Goal: Task Accomplishment & Management: Manage account settings

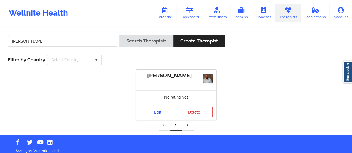
click at [154, 108] on link "Edit" at bounding box center [158, 112] width 37 height 10
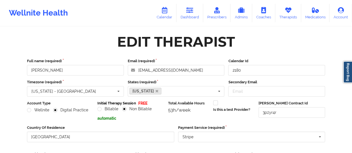
scroll to position [127, 0]
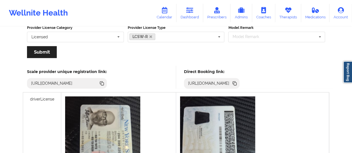
click at [237, 83] on icon at bounding box center [235, 84] width 3 height 3
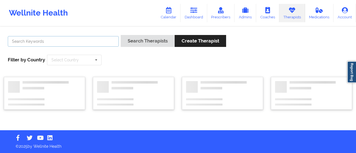
click at [91, 43] on input "text" at bounding box center [63, 41] width 111 height 11
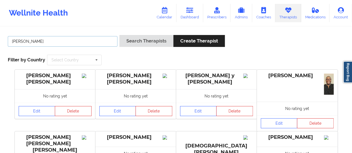
type input "[PERSON_NAME]"
click at [119, 35] on button "Search Therapists" at bounding box center [146, 41] width 54 height 12
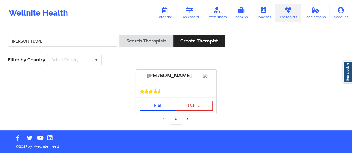
click at [149, 111] on link "Edit" at bounding box center [158, 106] width 37 height 10
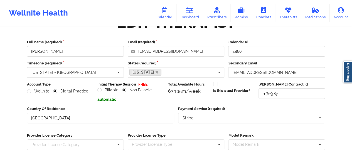
scroll to position [100, 0]
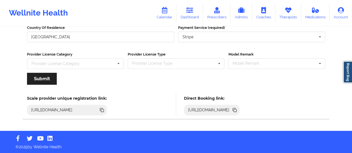
click at [237, 111] on icon at bounding box center [235, 110] width 3 height 3
click at [168, 10] on icon at bounding box center [164, 10] width 7 height 6
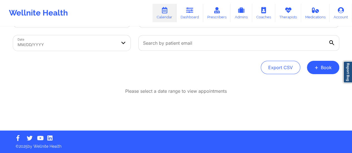
scroll to position [25, 0]
click at [323, 66] on button "+ Book" at bounding box center [323, 67] width 32 height 13
click at [302, 83] on button "Therapy Session" at bounding box center [314, 85] width 43 height 9
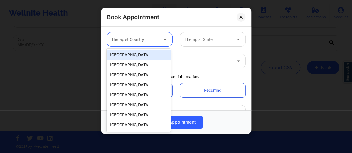
click at [152, 41] on div at bounding box center [134, 39] width 47 height 7
click at [139, 52] on div "[GEOGRAPHIC_DATA]" at bounding box center [139, 55] width 64 height 10
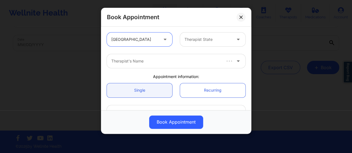
click at [192, 44] on div "Therapist State" at bounding box center [206, 40] width 52 height 14
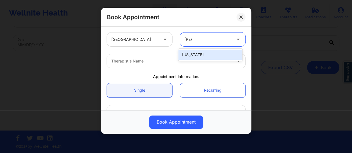
type input "Flori"
click at [203, 54] on div "[US_STATE]" at bounding box center [211, 55] width 64 height 10
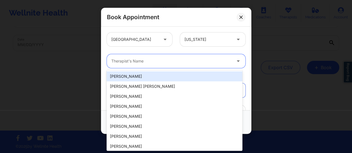
click at [176, 60] on div at bounding box center [171, 61] width 120 height 7
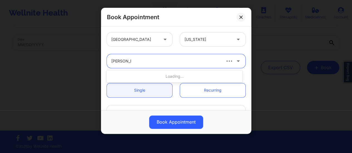
type input "[PERSON_NAME]"
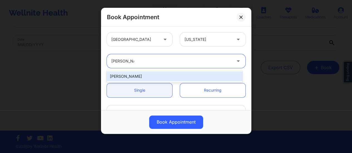
click at [163, 75] on div "[PERSON_NAME]" at bounding box center [175, 77] width 136 height 10
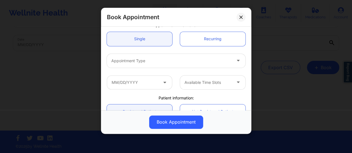
scroll to position [52, 0]
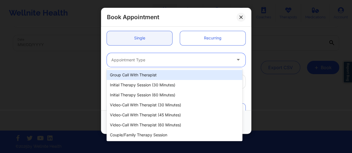
click at [148, 60] on div at bounding box center [171, 60] width 120 height 7
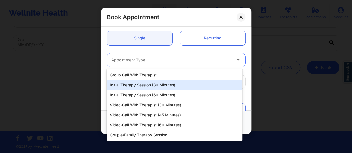
click at [156, 89] on div "Initial Therapy Session (30 minutes)" at bounding box center [175, 85] width 136 height 10
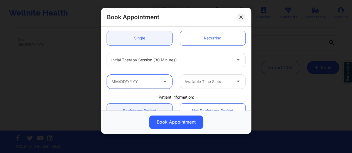
click at [148, 82] on input "text" at bounding box center [139, 82] width 65 height 14
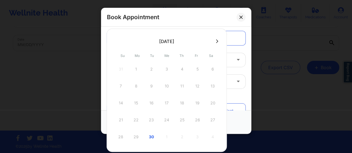
click at [217, 40] on icon at bounding box center [217, 41] width 2 height 4
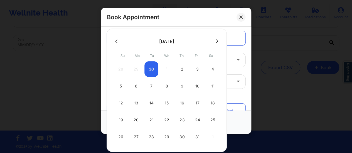
click at [181, 68] on div "2" at bounding box center [182, 70] width 14 height 16
type input "[DATE]"
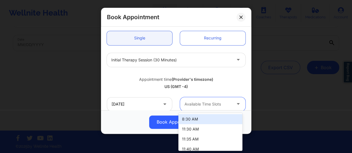
click at [223, 110] on div "Available Time Slots" at bounding box center [206, 104] width 52 height 14
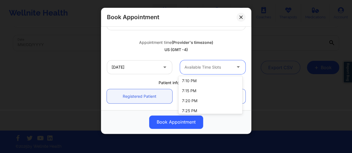
scroll to position [342, 0]
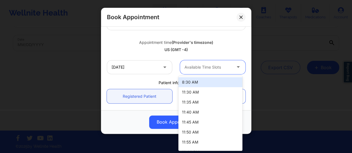
click at [216, 67] on div at bounding box center [208, 67] width 47 height 7
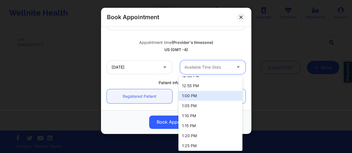
scroll to position [177, 0]
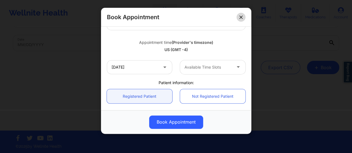
click at [243, 19] on button at bounding box center [241, 17] width 9 height 9
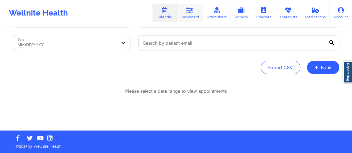
click at [186, 15] on link "Dashboard" at bounding box center [190, 13] width 27 height 18
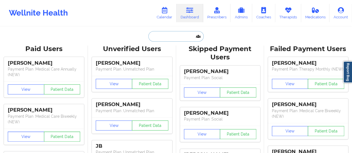
click at [167, 33] on input "text" at bounding box center [175, 36] width 55 height 11
paste input "[PERSON_NAME]"
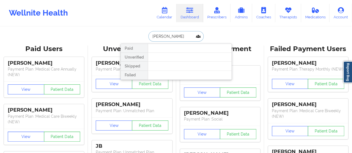
type input "[PERSON_NAME]"
click at [172, 17] on link "Calendar" at bounding box center [165, 13] width 24 height 18
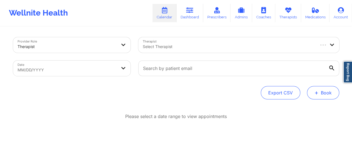
click at [324, 94] on button "+ Book" at bounding box center [323, 92] width 32 height 13
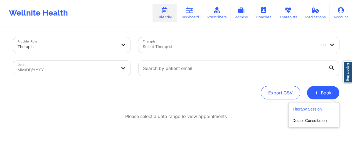
click at [311, 107] on button "Therapy Session" at bounding box center [314, 110] width 43 height 9
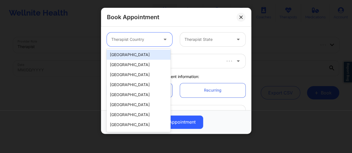
click at [128, 41] on div at bounding box center [134, 39] width 47 height 7
click at [141, 55] on div "[GEOGRAPHIC_DATA]" at bounding box center [139, 55] width 64 height 10
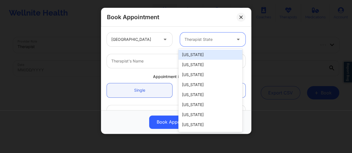
click at [183, 38] on div "Therapist State" at bounding box center [206, 40] width 52 height 14
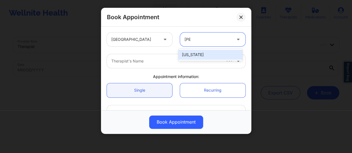
type input "Flori"
click at [199, 51] on div "[US_STATE]" at bounding box center [211, 55] width 64 height 10
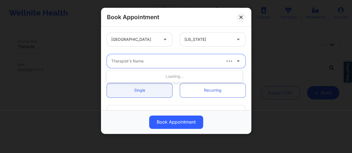
click at [171, 67] on div "Therapist's Name" at bounding box center [164, 61] width 114 height 14
type input "[PERSON_NAME]"
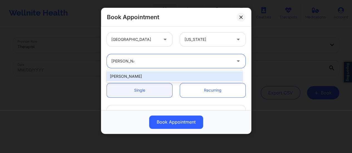
click at [174, 76] on div "[PERSON_NAME]" at bounding box center [175, 77] width 136 height 10
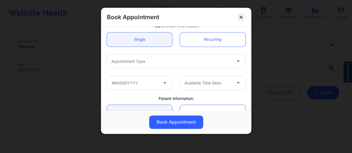
scroll to position [53, 0]
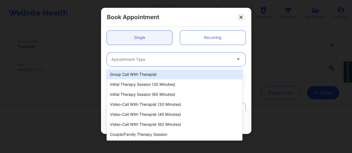
click at [154, 59] on div at bounding box center [171, 59] width 120 height 7
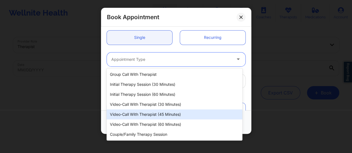
click at [148, 118] on div "Video-Call with Therapist (45 minutes)" at bounding box center [175, 115] width 136 height 10
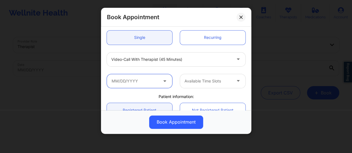
click at [149, 80] on input "text" at bounding box center [139, 81] width 65 height 14
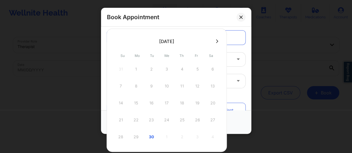
click at [216, 41] on icon at bounding box center [217, 41] width 2 height 4
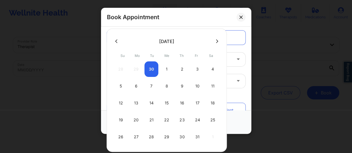
click at [179, 69] on div "2" at bounding box center [182, 70] width 14 height 16
type input "[DATE]"
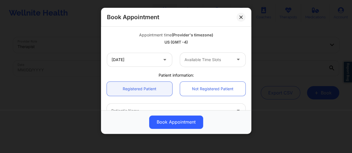
scroll to position [99, 0]
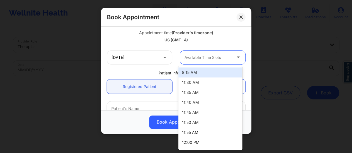
click at [201, 59] on div at bounding box center [208, 57] width 47 height 7
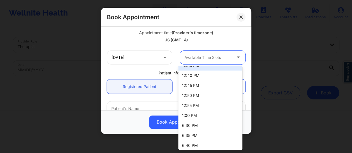
scroll to position [148, 0]
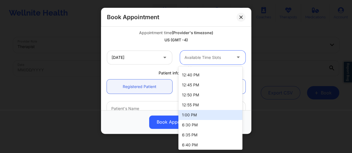
click at [194, 114] on div "1:00 PM" at bounding box center [211, 115] width 64 height 10
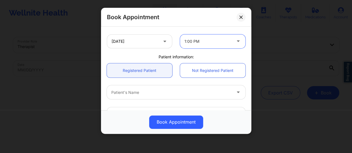
scroll to position [123, 0]
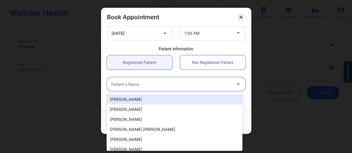
click at [158, 85] on div at bounding box center [171, 84] width 120 height 7
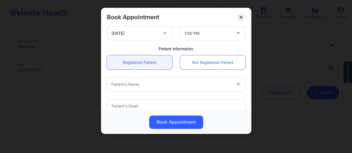
click at [202, 67] on link "Not Registered Patient" at bounding box center [212, 62] width 65 height 14
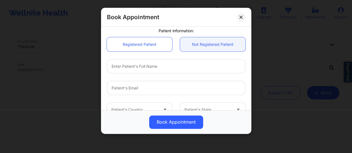
scroll to position [142, 0]
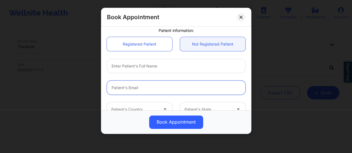
click at [144, 85] on input "email" at bounding box center [176, 88] width 139 height 14
paste input "[EMAIL_ADDRESS][DOMAIN_NAME]"
type input "[EMAIL_ADDRESS][DOMAIN_NAME]"
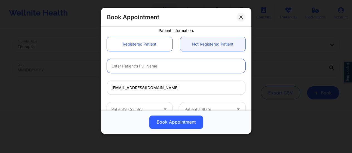
click at [166, 60] on input "text" at bounding box center [176, 66] width 139 height 14
paste input "[PERSON_NAME]"
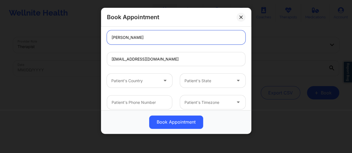
scroll to position [171, 0]
type input "[PERSON_NAME]"
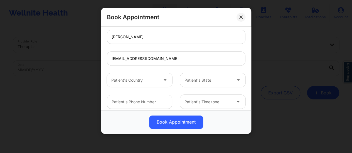
click at [139, 84] on div "Patient's Country" at bounding box center [133, 80] width 52 height 14
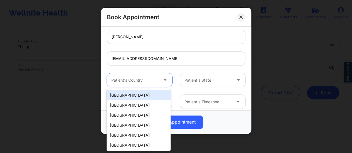
click at [133, 97] on div "[GEOGRAPHIC_DATA]" at bounding box center [139, 96] width 64 height 10
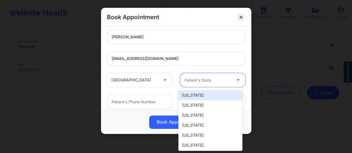
click at [192, 85] on div "Patient's State" at bounding box center [206, 80] width 52 height 14
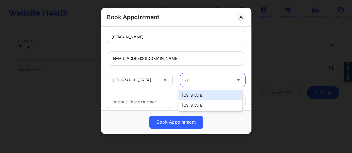
type input "Flo"
click at [195, 92] on div "[US_STATE]" at bounding box center [211, 96] width 64 height 10
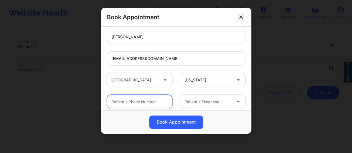
click at [146, 106] on input "text" at bounding box center [139, 102] width 65 height 14
paste input "[PHONE_NUMBER]"
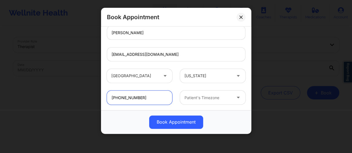
type input "[PHONE_NUMBER]"
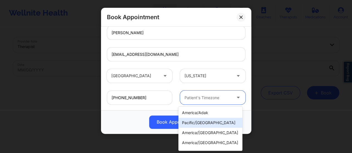
drag, startPoint x: 209, startPoint y: 91, endPoint x: 208, endPoint y: 114, distance: 24.0
click at [208, 114] on body "Wellnite Health Calendar Dashboard Prescribers Admins Coaches Therapists Medica…" at bounding box center [176, 76] width 352 height 153
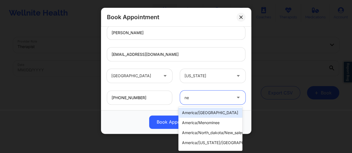
type input "new"
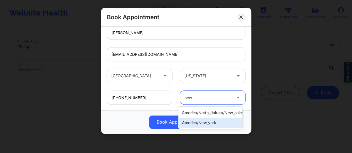
click at [219, 121] on div "america/new_york" at bounding box center [211, 123] width 64 height 10
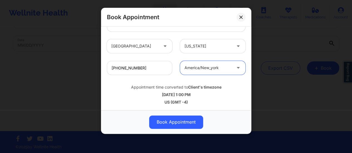
scroll to position [25, 0]
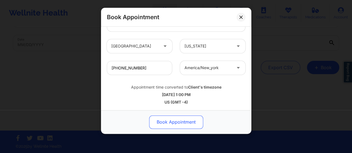
click at [185, 122] on button "Book Appointment" at bounding box center [176, 122] width 54 height 13
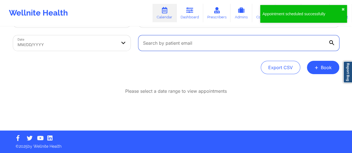
click at [229, 45] on input "text" at bounding box center [238, 43] width 201 height 16
paste input "[EMAIL_ADDRESS][DOMAIN_NAME]"
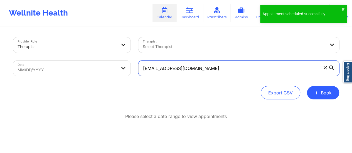
type input "[EMAIL_ADDRESS][DOMAIN_NAME]"
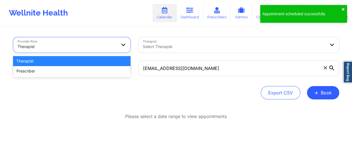
click at [66, 43] on div "Therapist" at bounding box center [67, 47] width 99 height 12
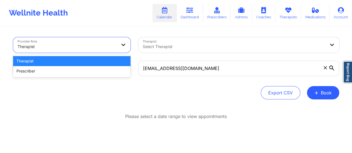
click at [55, 63] on div "Therapist" at bounding box center [72, 61] width 118 height 10
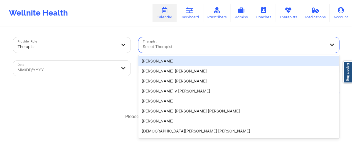
click at [190, 47] on div at bounding box center [234, 46] width 183 height 7
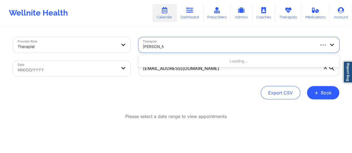
type input "[PERSON_NAME]"
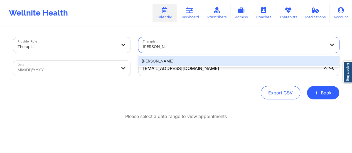
click at [209, 63] on div "[PERSON_NAME]" at bounding box center [238, 61] width 201 height 10
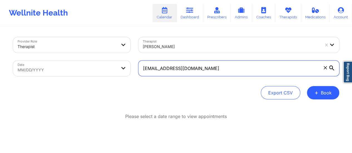
click at [208, 67] on input "[EMAIL_ADDRESS][DOMAIN_NAME]" at bounding box center [238, 69] width 201 height 16
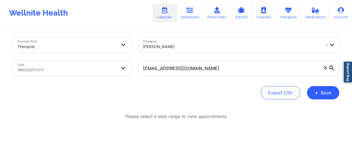
select select "2025-7"
select select "2025-8"
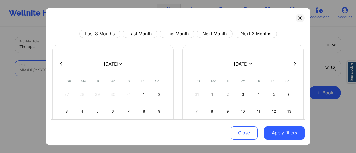
click at [112, 68] on body "Wellnite Health Calendar Dashboard Prescribers Admins Coaches Therapists Medica…" at bounding box center [178, 76] width 356 height 153
click at [123, 65] on select "[DATE] [DATE] [DATE] [DATE] [DATE] [DATE] [DATE] [DATE] [DATE] [DATE] [DATE] [D…" at bounding box center [113, 64] width 20 height 16
select select "2025-9"
select select "2025-10"
click at [124, 93] on div "2" at bounding box center [128, 95] width 14 height 16
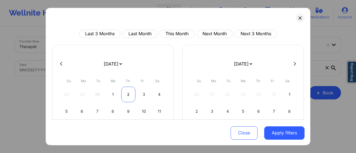
select select "2025-9"
select select "2025-10"
select select "2025-9"
select select "2025-10"
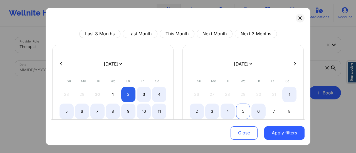
select select "2025-9"
select select "2025-10"
select select "2025-9"
select select "2025-10"
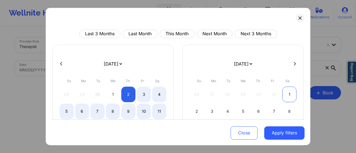
click at [289, 92] on div "1" at bounding box center [290, 95] width 14 height 16
select select "2025-9"
select select "2025-10"
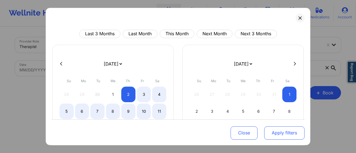
click at [278, 134] on button "Apply filters" at bounding box center [285, 132] width 40 height 13
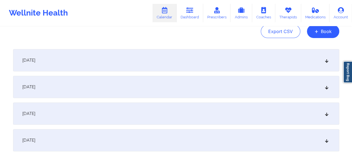
scroll to position [69, 0]
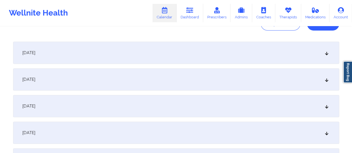
click at [142, 54] on div "[DATE]" at bounding box center [176, 53] width 326 height 22
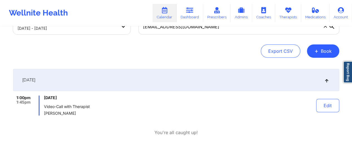
scroll to position [41, 0]
click at [184, 11] on link "Dashboard" at bounding box center [190, 13] width 27 height 18
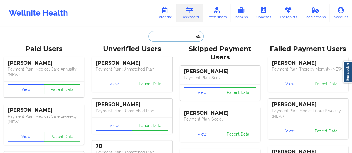
click at [167, 37] on input "text" at bounding box center [175, 36] width 55 height 11
paste input "[EMAIL_ADDRESS][DOMAIN_NAME]"
type input "[EMAIL_ADDRESS][DOMAIN_NAME]"
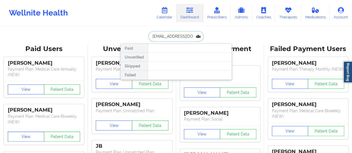
scroll to position [0, 9]
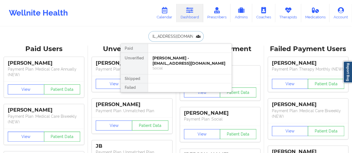
click at [170, 54] on div "[PERSON_NAME] - [EMAIL_ADDRESS][DOMAIN_NAME] Social" at bounding box center [190, 63] width 84 height 21
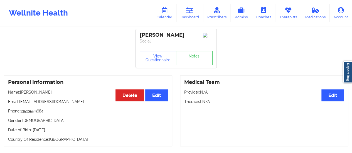
drag, startPoint x: 48, startPoint y: 94, endPoint x: 22, endPoint y: 93, distance: 26.2
click at [22, 93] on p "Name: [PERSON_NAME]" at bounding box center [88, 93] width 160 height 6
copy p "[PERSON_NAME]"
click at [167, 18] on link "Calendar" at bounding box center [165, 13] width 24 height 18
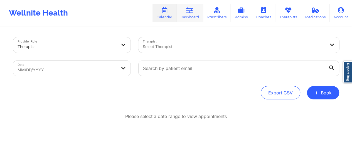
click at [191, 9] on icon at bounding box center [189, 10] width 7 height 6
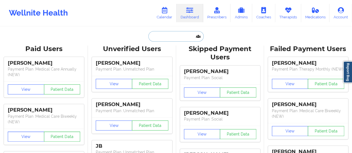
click at [160, 36] on input "text" at bounding box center [175, 36] width 55 height 11
paste input "[EMAIL_ADDRESS][DOMAIN_NAME]"
type input "[EMAIL_ADDRESS][DOMAIN_NAME]"
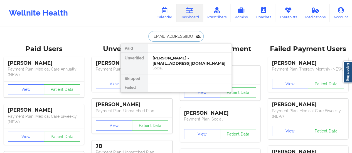
click at [168, 61] on div "[PERSON_NAME] - [EMAIL_ADDRESS][DOMAIN_NAME]" at bounding box center [190, 61] width 75 height 10
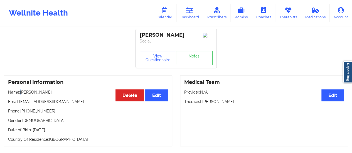
click at [21, 94] on p "Name: [PERSON_NAME]" at bounding box center [88, 93] width 160 height 6
click at [59, 93] on p "Name: [PERSON_NAME]" at bounding box center [88, 93] width 160 height 6
drag, startPoint x: 59, startPoint y: 93, endPoint x: 21, endPoint y: 93, distance: 38.4
click at [21, 93] on p "Name: [PERSON_NAME]" at bounding box center [88, 93] width 160 height 6
copy p "[PERSON_NAME]"
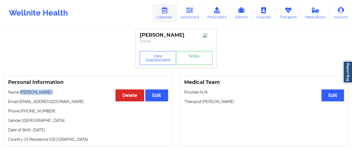
click at [164, 14] on link "Calendar" at bounding box center [165, 13] width 24 height 18
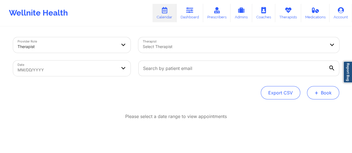
click at [319, 89] on button "+ Book" at bounding box center [323, 92] width 32 height 13
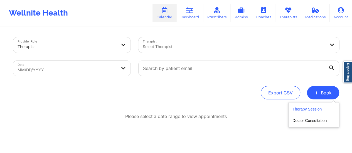
click at [306, 108] on button "Therapy Session" at bounding box center [314, 110] width 43 height 9
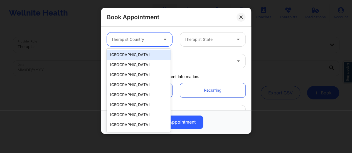
click at [164, 43] on div at bounding box center [165, 40] width 13 height 14
click at [147, 54] on div "[GEOGRAPHIC_DATA]" at bounding box center [139, 55] width 64 height 10
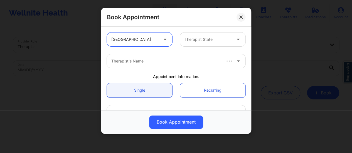
click at [196, 40] on div at bounding box center [208, 39] width 47 height 7
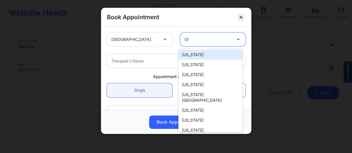
type input "Ohi"
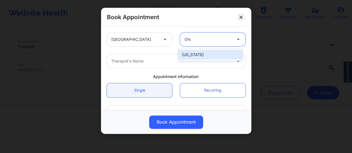
click at [204, 57] on div "[US_STATE]" at bounding box center [211, 55] width 64 height 10
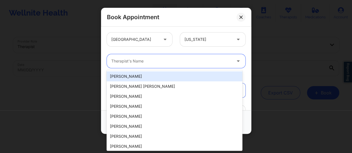
click at [181, 66] on div "Therapist's Name" at bounding box center [169, 61] width 125 height 14
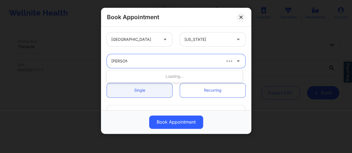
type input "[PERSON_NAME]"
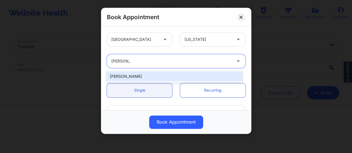
click at [181, 74] on div "[PERSON_NAME]" at bounding box center [175, 77] width 136 height 10
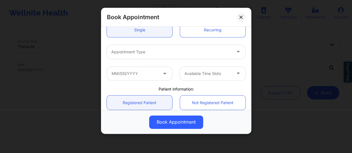
scroll to position [61, 0]
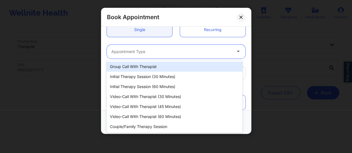
click at [153, 52] on div at bounding box center [171, 51] width 120 height 7
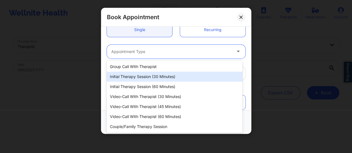
click at [151, 79] on div "Initial Therapy Session (30 minutes)" at bounding box center [175, 77] width 136 height 10
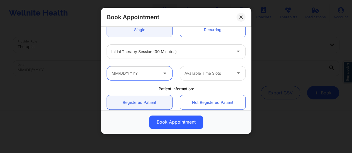
click at [135, 74] on input "text" at bounding box center [139, 74] width 65 height 14
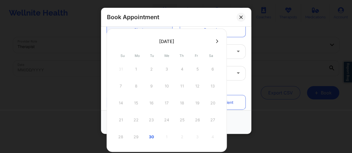
click at [216, 40] on icon at bounding box center [217, 41] width 2 height 4
click at [136, 85] on div "6" at bounding box center [136, 87] width 14 height 16
type input "[DATE]"
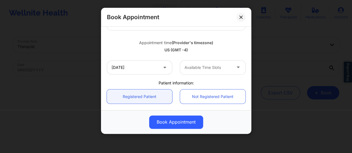
scroll to position [92, 0]
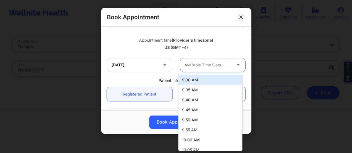
click at [208, 61] on div "Available Time Slots" at bounding box center [206, 65] width 52 height 14
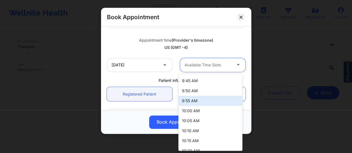
scroll to position [30, 0]
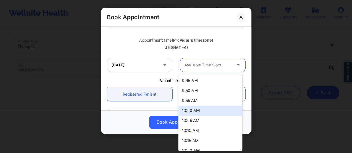
click at [197, 109] on div "10:00 AM" at bounding box center [211, 111] width 64 height 10
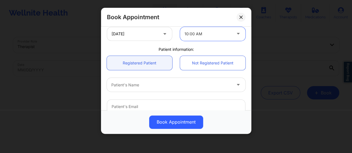
scroll to position [124, 0]
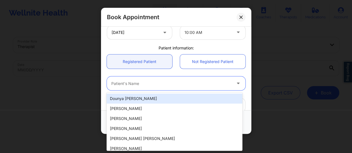
click at [145, 82] on div at bounding box center [171, 83] width 120 height 7
paste input "[PERSON_NAME]"
type input "[PERSON_NAME]"
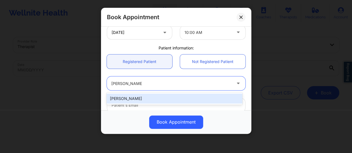
click at [146, 97] on div "[PERSON_NAME]" at bounding box center [175, 99] width 136 height 10
type input "[EMAIL_ADDRESS][DOMAIN_NAME]"
type input "[PHONE_NUMBER]"
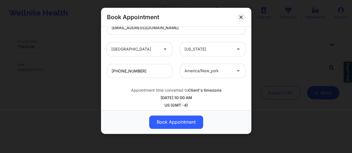
scroll to position [205, 0]
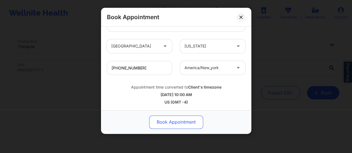
click at [182, 126] on button "Book Appointment" at bounding box center [176, 122] width 54 height 13
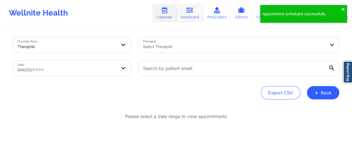
click at [194, 14] on link "Dashboard" at bounding box center [190, 13] width 27 height 18
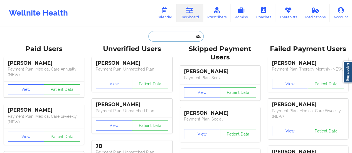
click at [172, 38] on input "text" at bounding box center [175, 36] width 55 height 11
paste input "[EMAIL_ADDRESS][DOMAIN_NAME]"
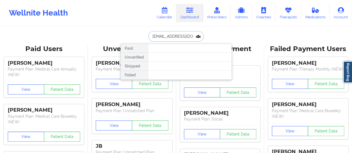
click at [172, 32] on input "[EMAIL_ADDRESS][DOMAIN_NAME]" at bounding box center [175, 36] width 55 height 11
paste input "Giozepeda@ao"
type input "[EMAIL_ADDRESS][DOMAIN_NAME]"
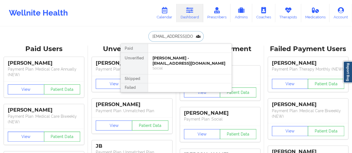
click at [167, 57] on div "[PERSON_NAME] - [EMAIL_ADDRESS][DOMAIN_NAME]" at bounding box center [190, 61] width 75 height 10
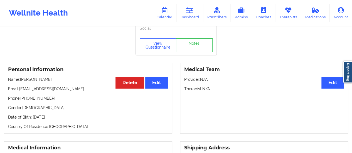
scroll to position [6, 0]
